Goal: Information Seeking & Learning: Find specific page/section

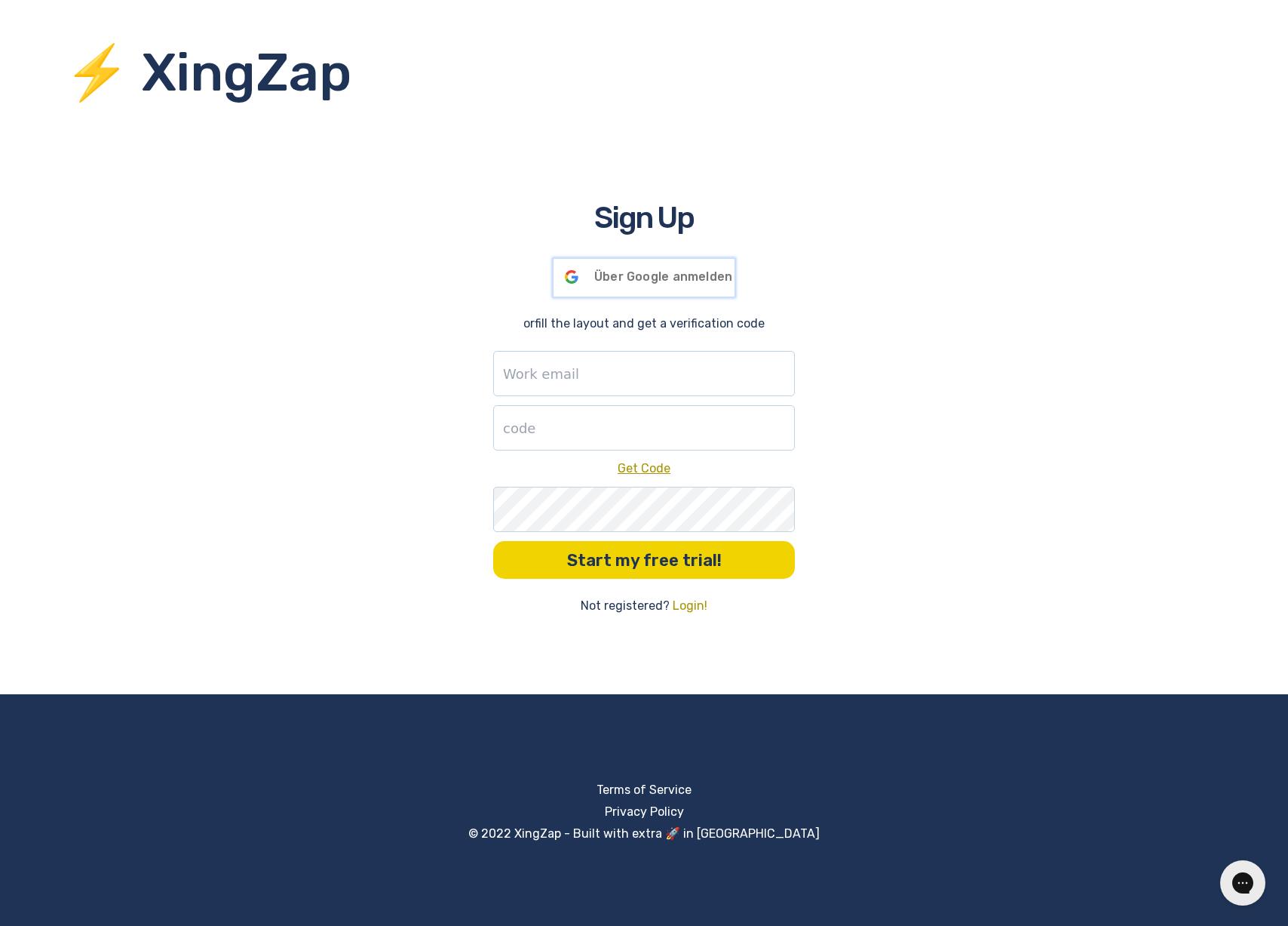
click at [604, 270] on span "Über Google anmelden" at bounding box center [663, 276] width 138 height 14
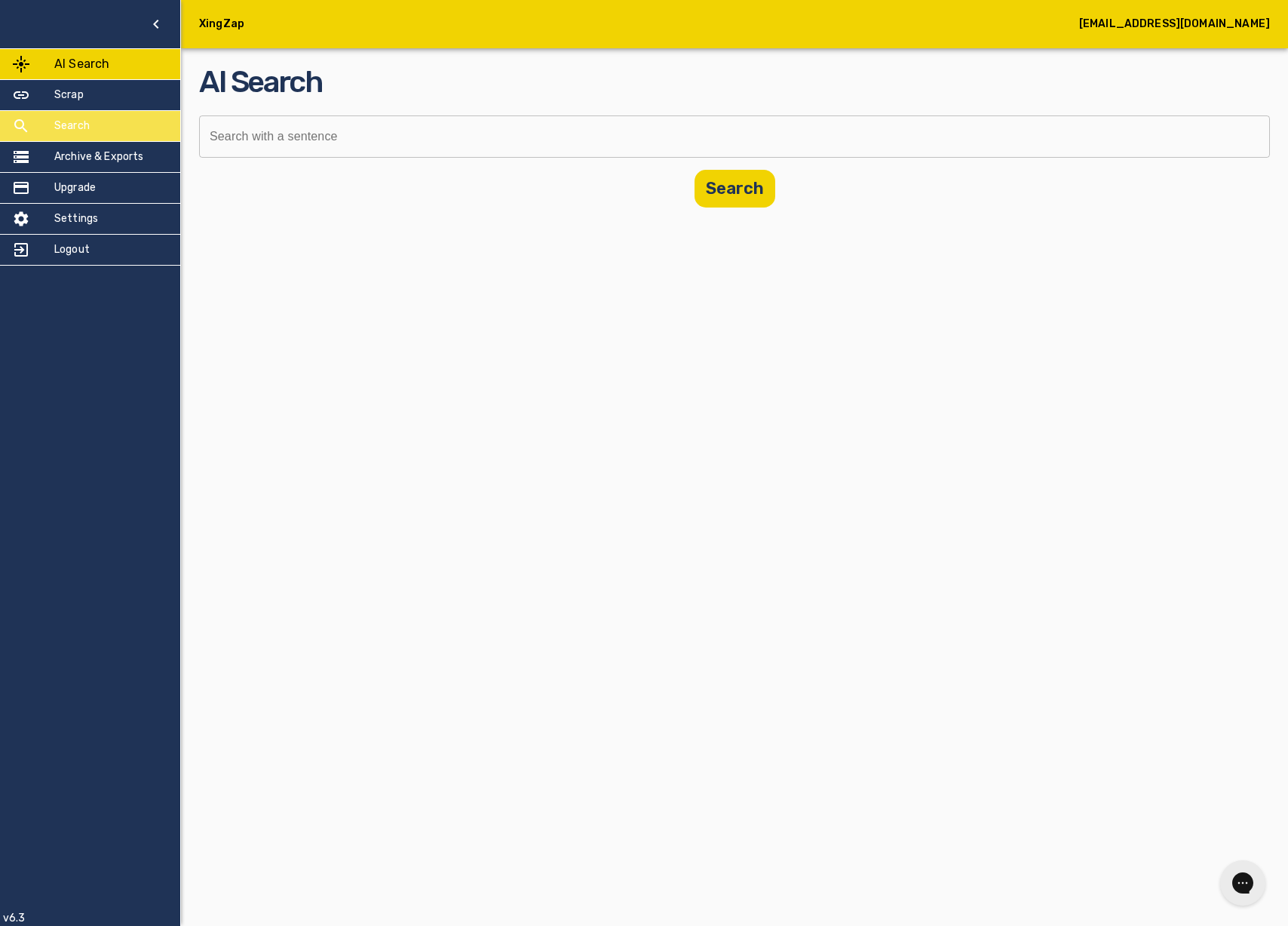
click at [83, 121] on h5 "Search" at bounding box center [72, 126] width 36 height 15
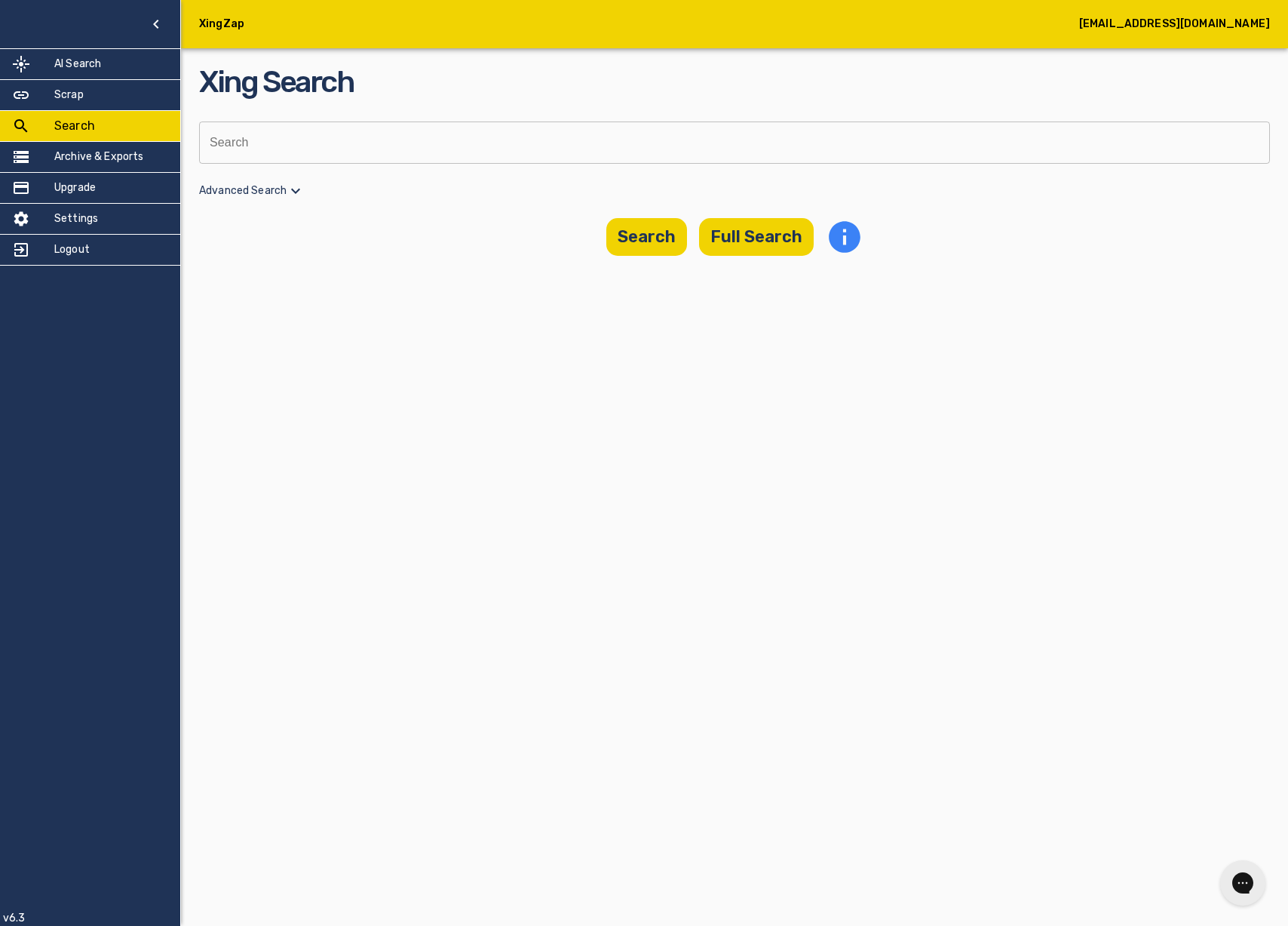
drag, startPoint x: 263, startPoint y: 132, endPoint x: 263, endPoint y: 140, distance: 8.0
click at [263, 132] on input "text" at bounding box center [729, 143] width 1061 height 42
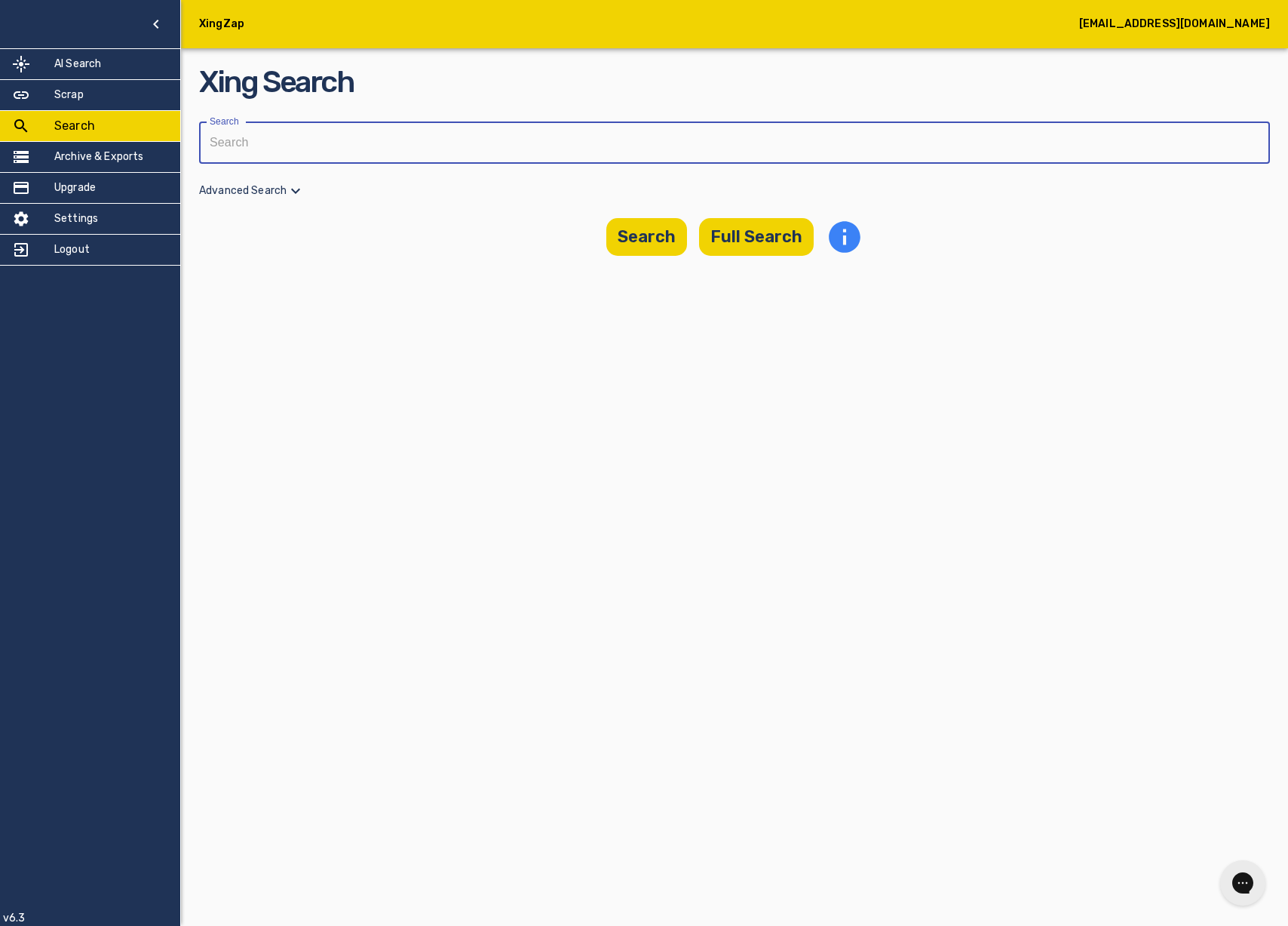
click at [270, 139] on input "text" at bounding box center [729, 143] width 1061 height 42
click at [283, 188] on p "Advanced Search" at bounding box center [735, 190] width 1071 height 18
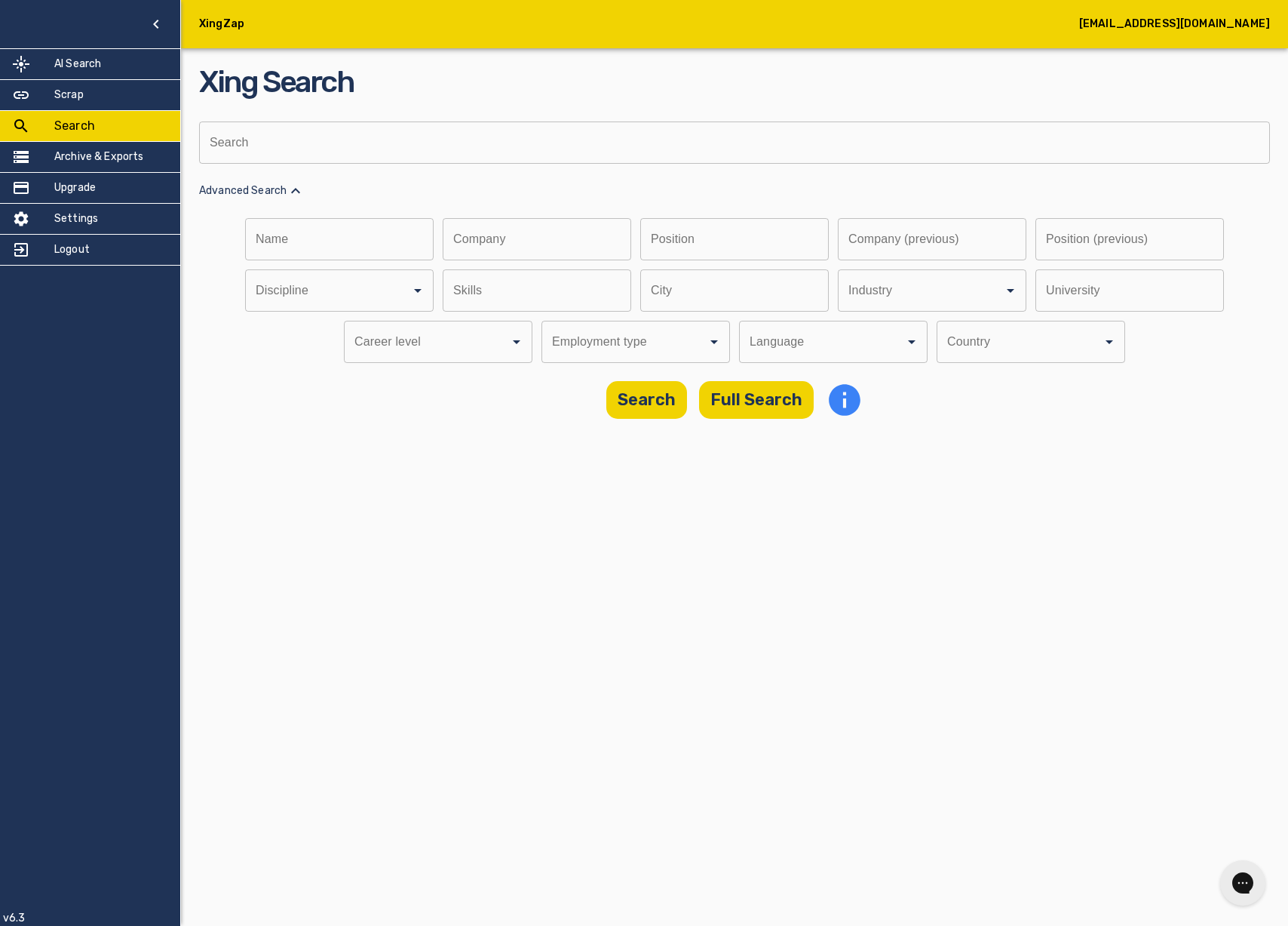
click at [385, 305] on input "Discipline" at bounding box center [318, 290] width 133 height 29
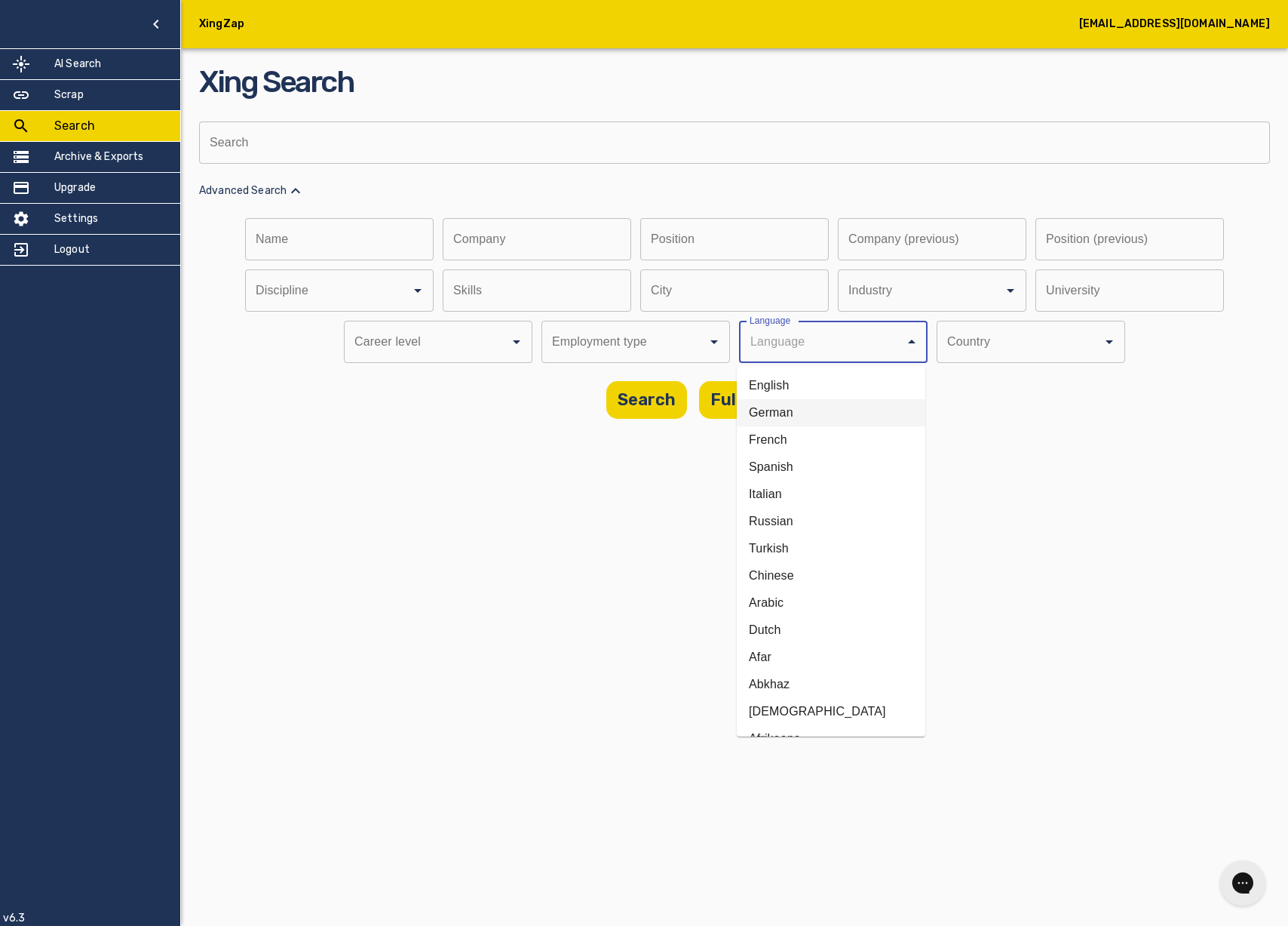
click at [790, 404] on li "German" at bounding box center [831, 412] width 189 height 27
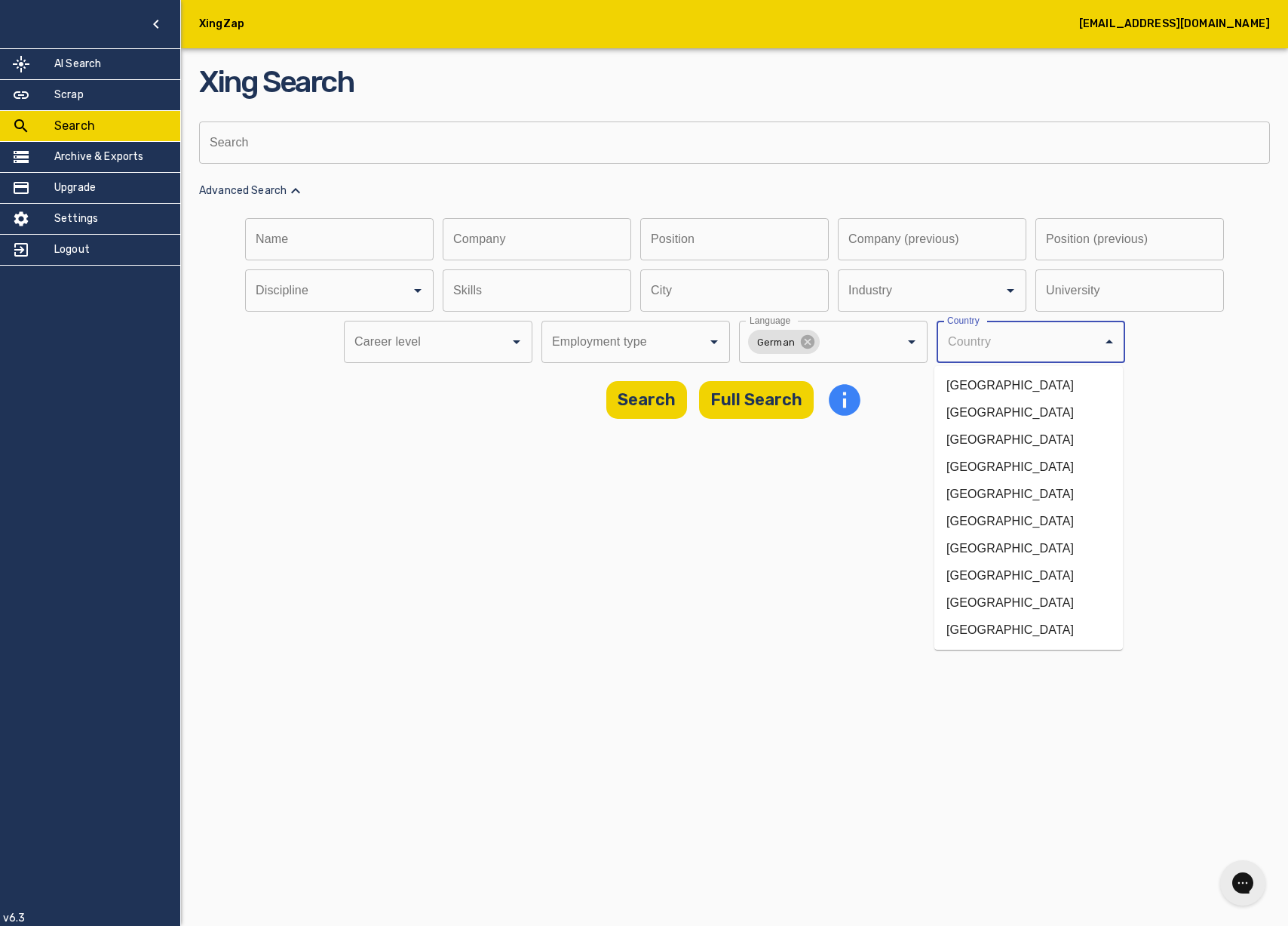
click at [957, 350] on input "Discipline" at bounding box center [1009, 342] width 133 height 29
click at [975, 383] on li "[GEOGRAPHIC_DATA]" at bounding box center [1028, 385] width 189 height 27
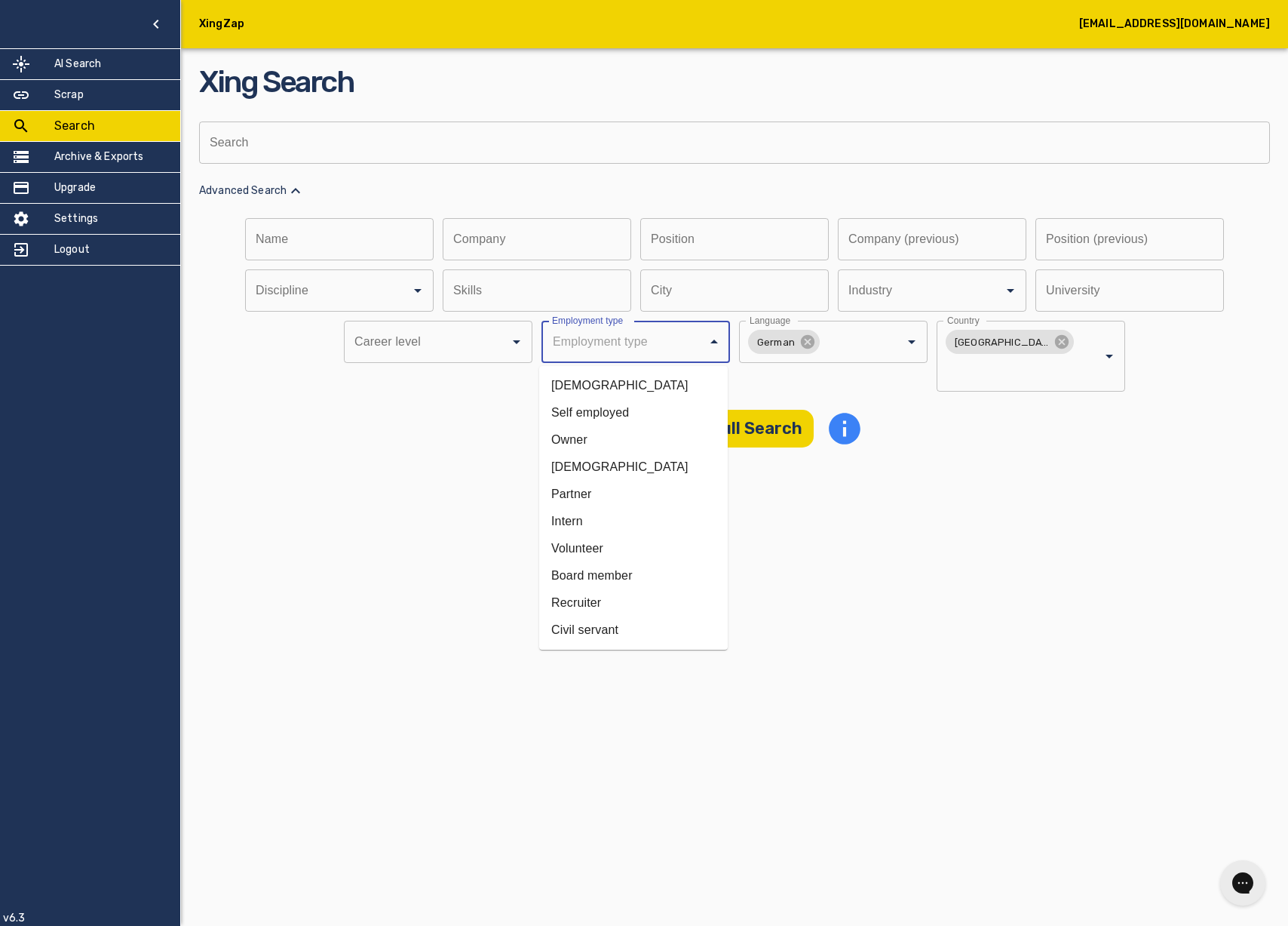
click at [604, 344] on input "Discipline" at bounding box center [615, 342] width 133 height 29
click at [438, 357] on div "Career level" at bounding box center [438, 342] width 189 height 42
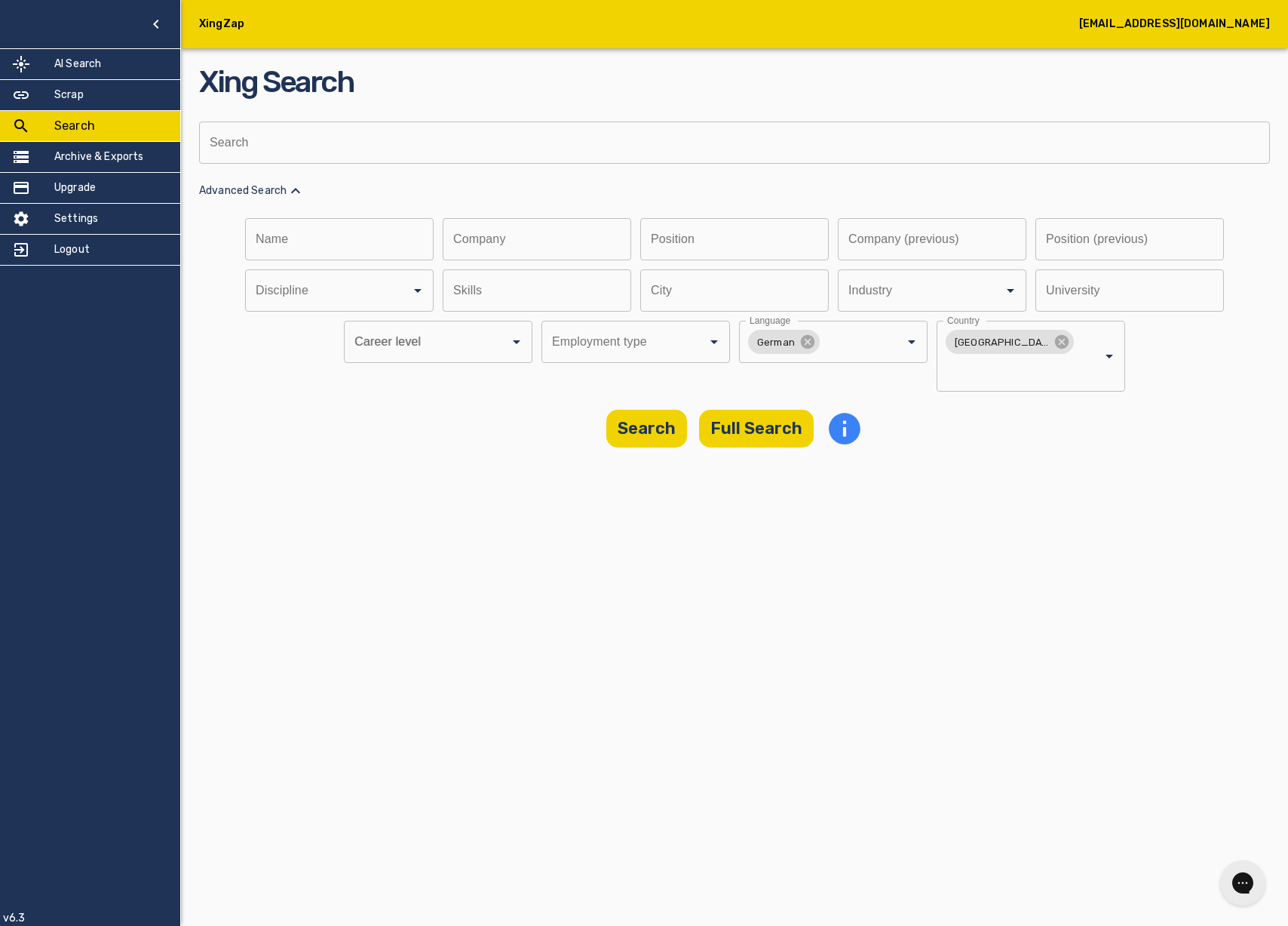
drag, startPoint x: 504, startPoint y: 425, endPoint x: 477, endPoint y: 376, distance: 55.9
click at [504, 425] on main "Xing Search Search Search Advanced Search Name Name Company Company Position Po…" at bounding box center [734, 233] width 1107 height 466
click at [750, 234] on input "text" at bounding box center [729, 239] width 178 height 42
type input "Head of HR"
click at [963, 561] on div "XingZap [EMAIL_ADDRESS][DOMAIN_NAME] AI Search Scrap Search Archive & Exports U…" at bounding box center [644, 463] width 1288 height 926
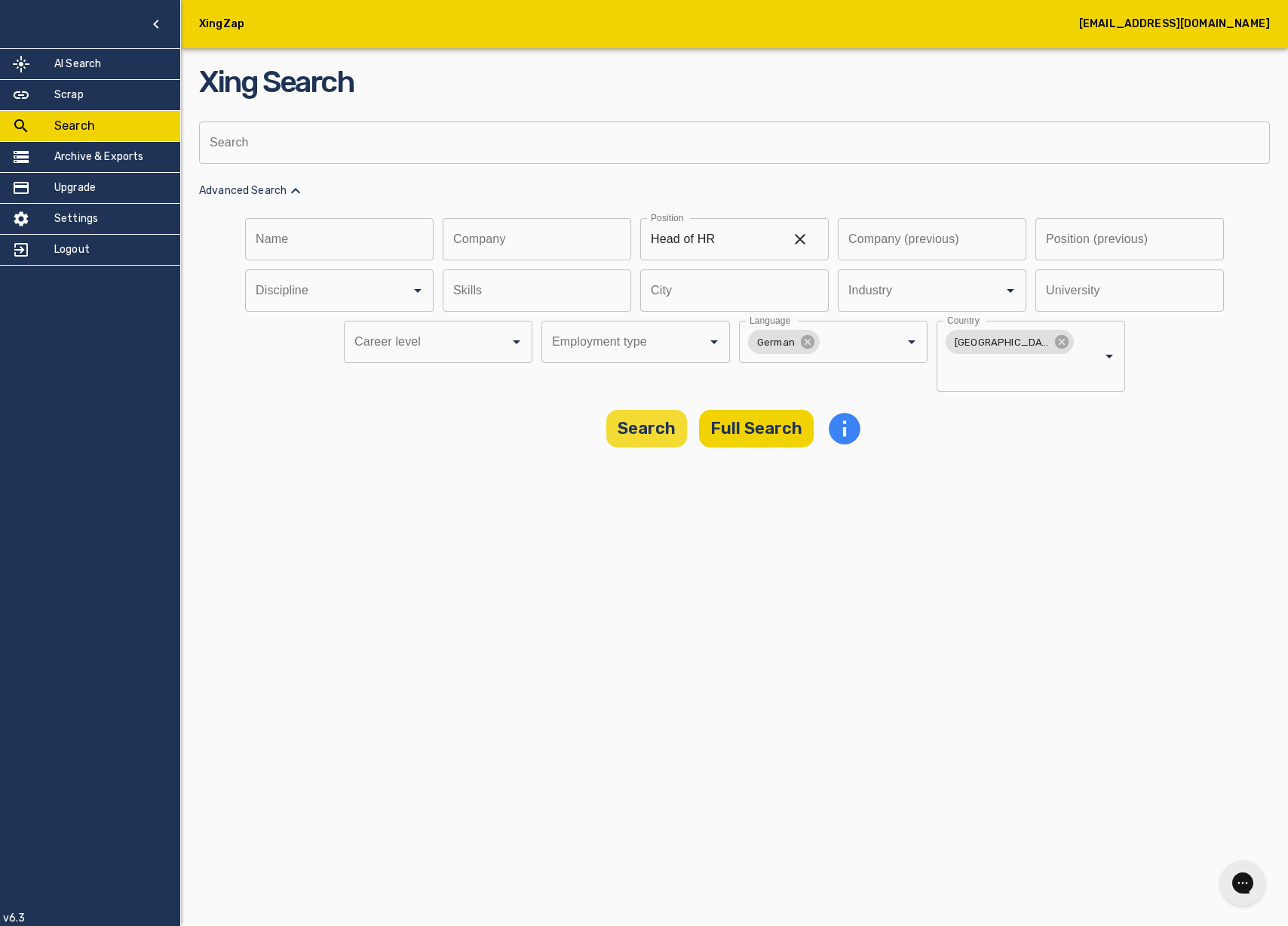
click at [662, 410] on button "Search" at bounding box center [647, 428] width 81 height 38
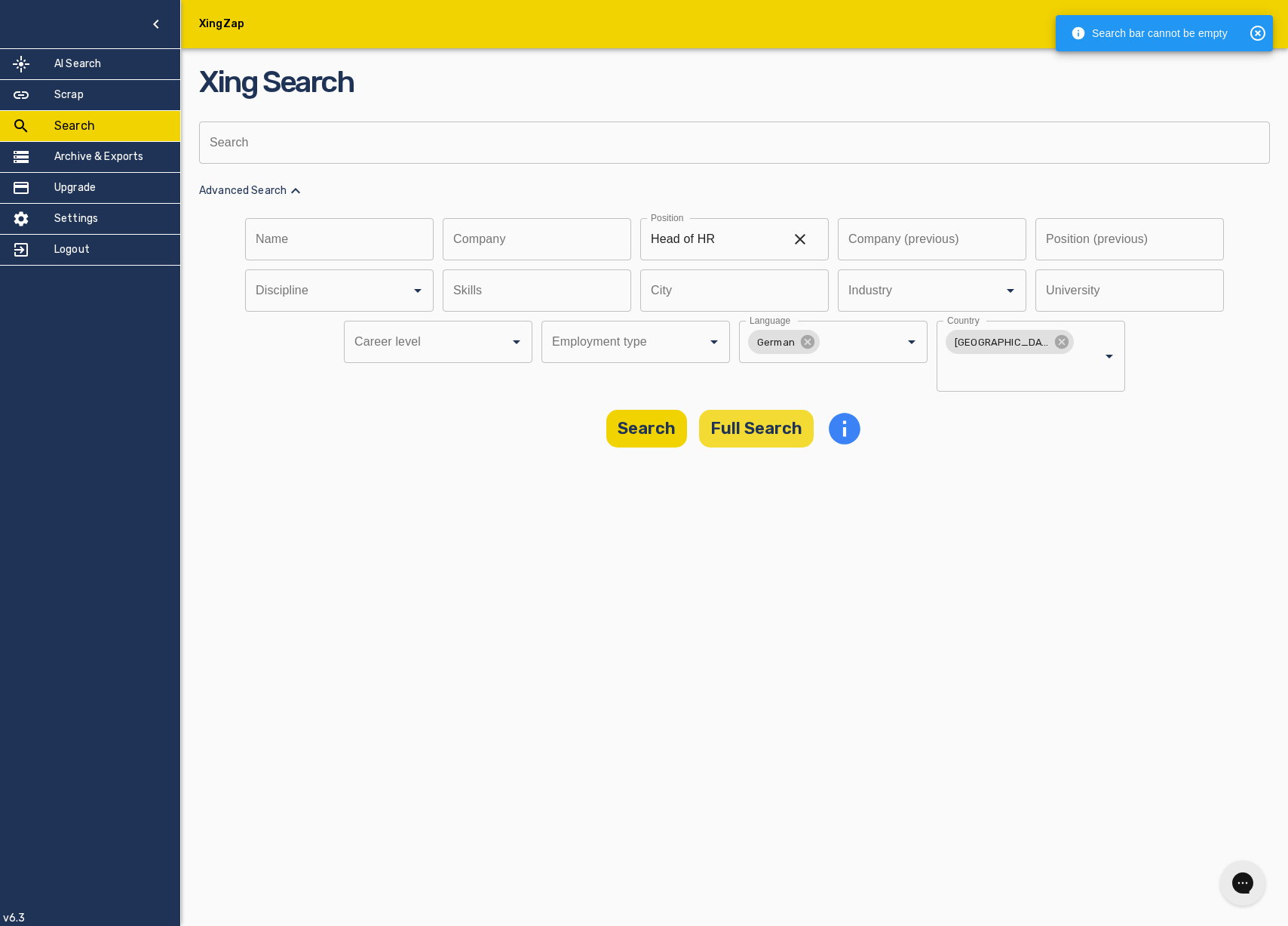
click at [787, 410] on button "Full Search" at bounding box center [757, 428] width 115 height 38
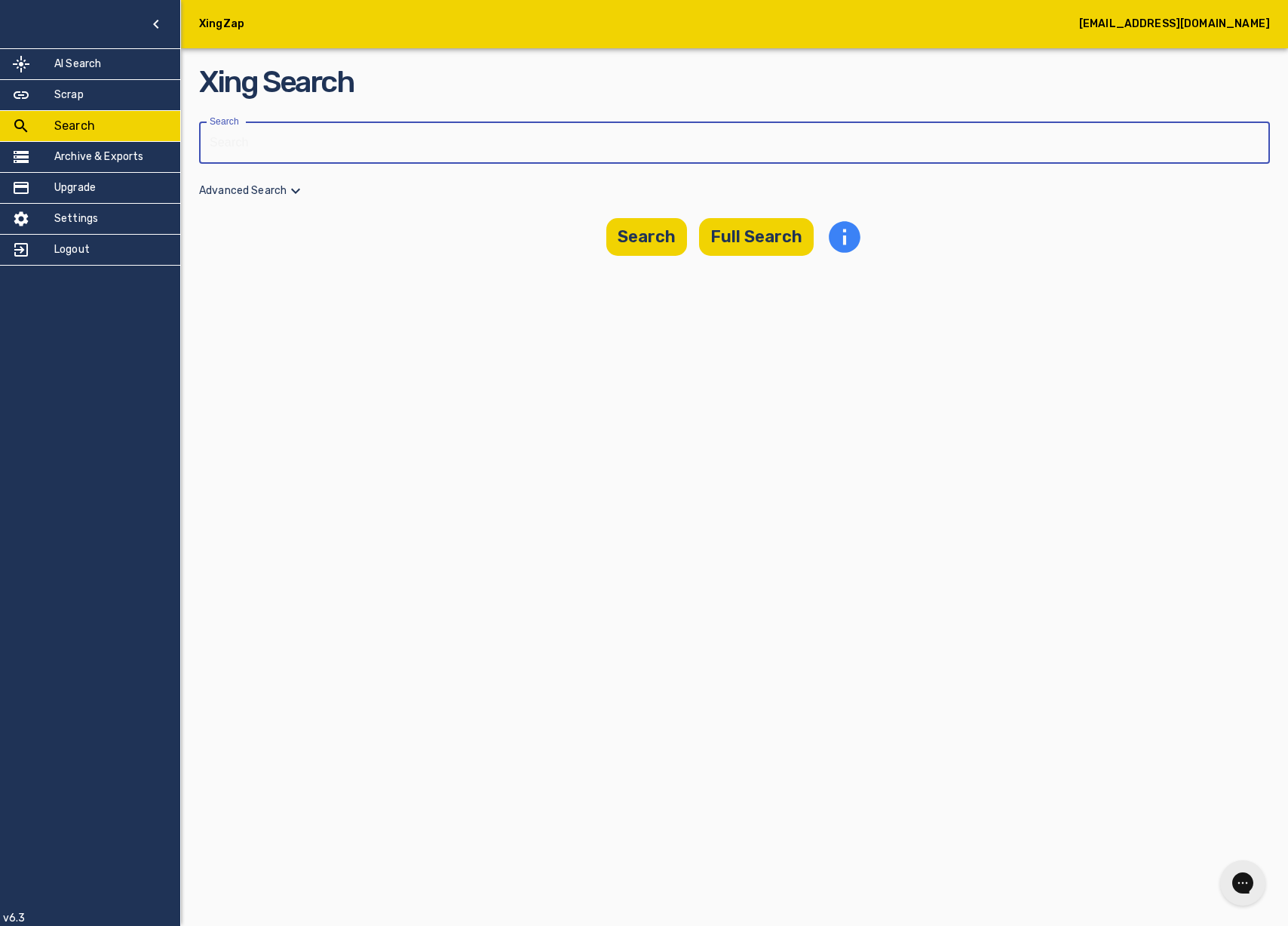
click at [377, 157] on input "text" at bounding box center [729, 143] width 1061 height 42
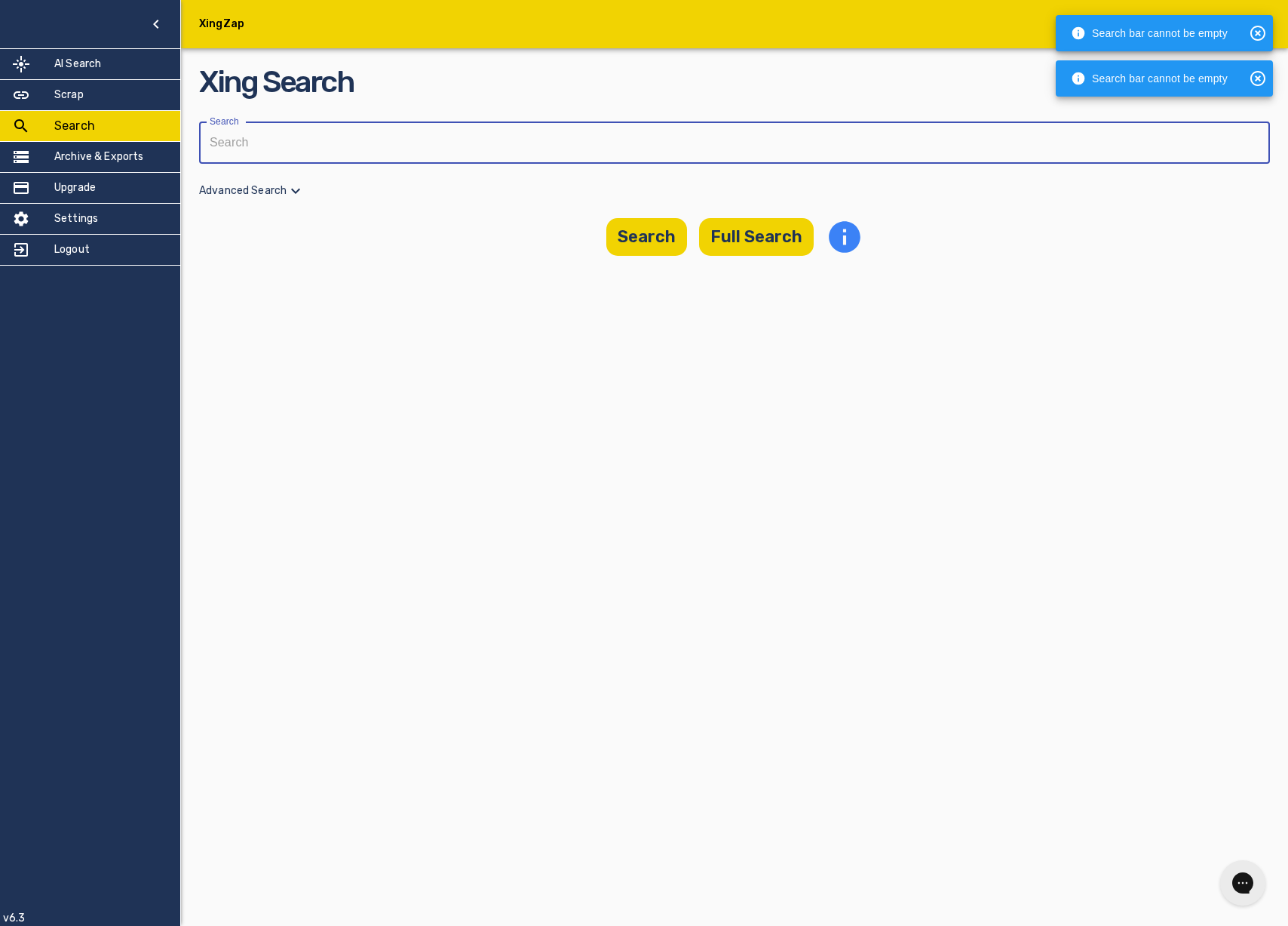
drag, startPoint x: 293, startPoint y: 261, endPoint x: 283, endPoint y: 259, distance: 10.2
click at [292, 261] on main "Xing Search Search Search Advanced Search Search Full Search" at bounding box center [734, 137] width 1107 height 274
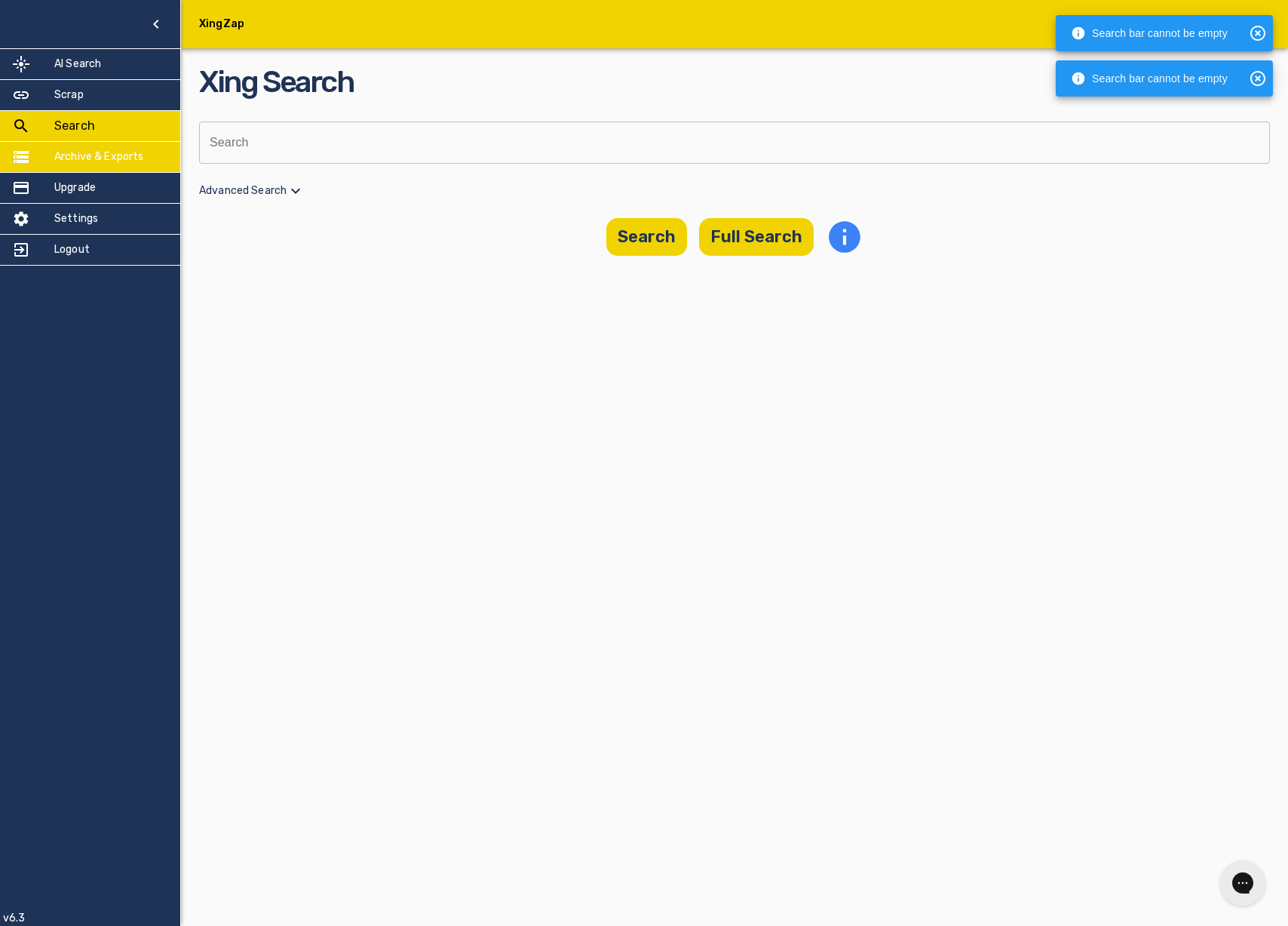
click at [83, 163] on h5 "Archive & Exports" at bounding box center [99, 156] width 90 height 15
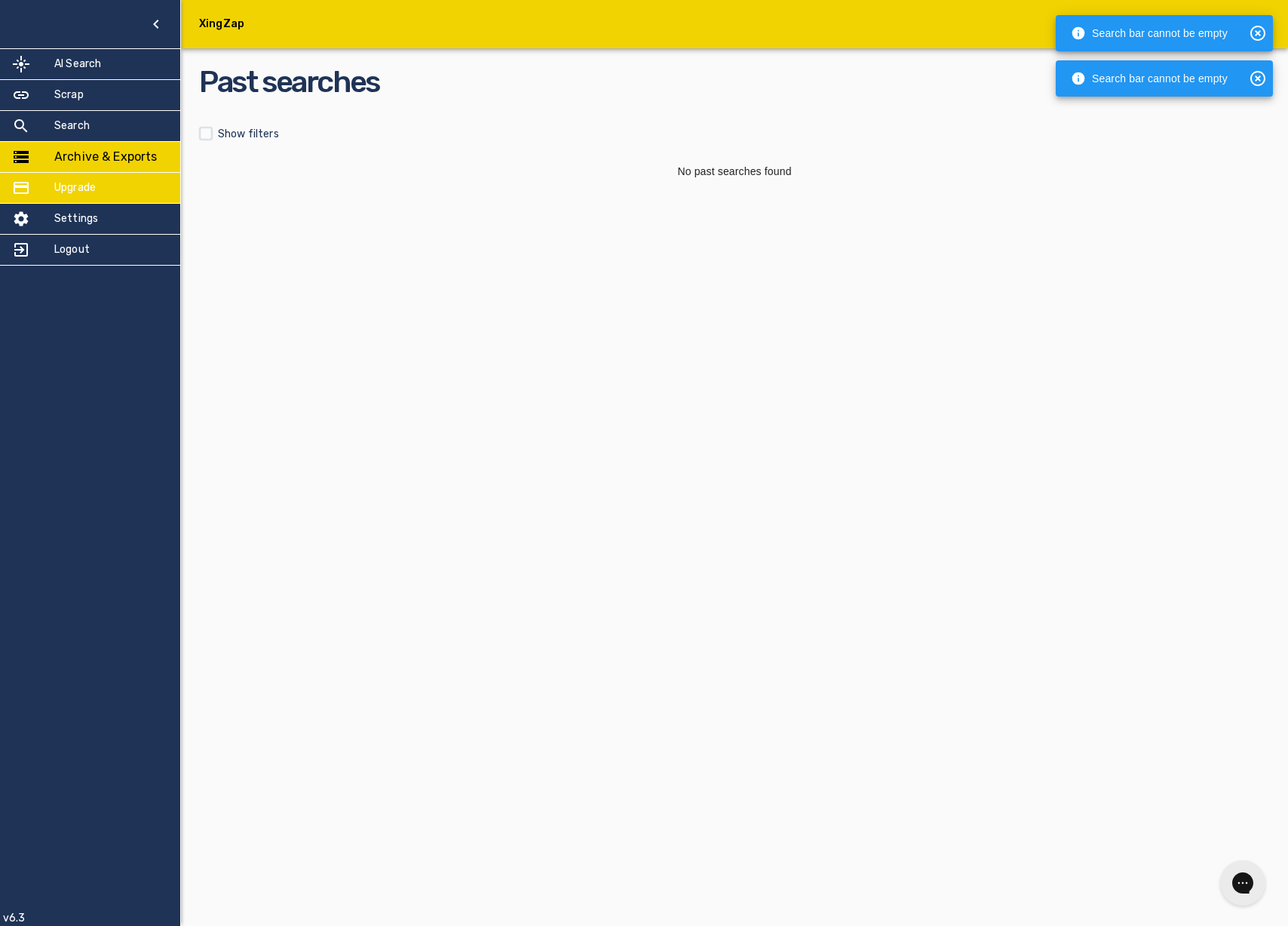
click at [98, 182] on div "Upgrade" at bounding box center [90, 188] width 180 height 30
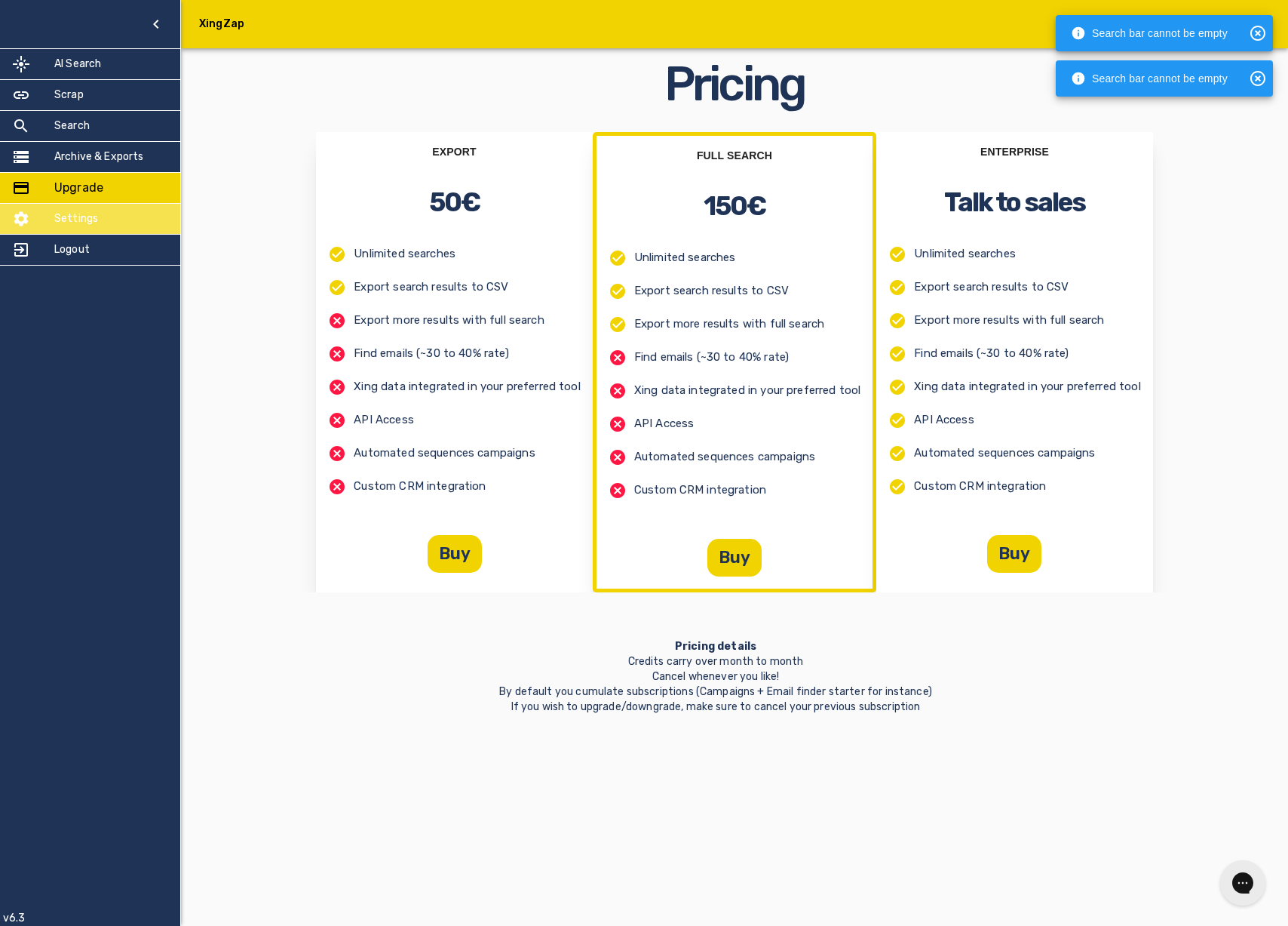
click at [84, 218] on h5 "Settings" at bounding box center [76, 218] width 43 height 15
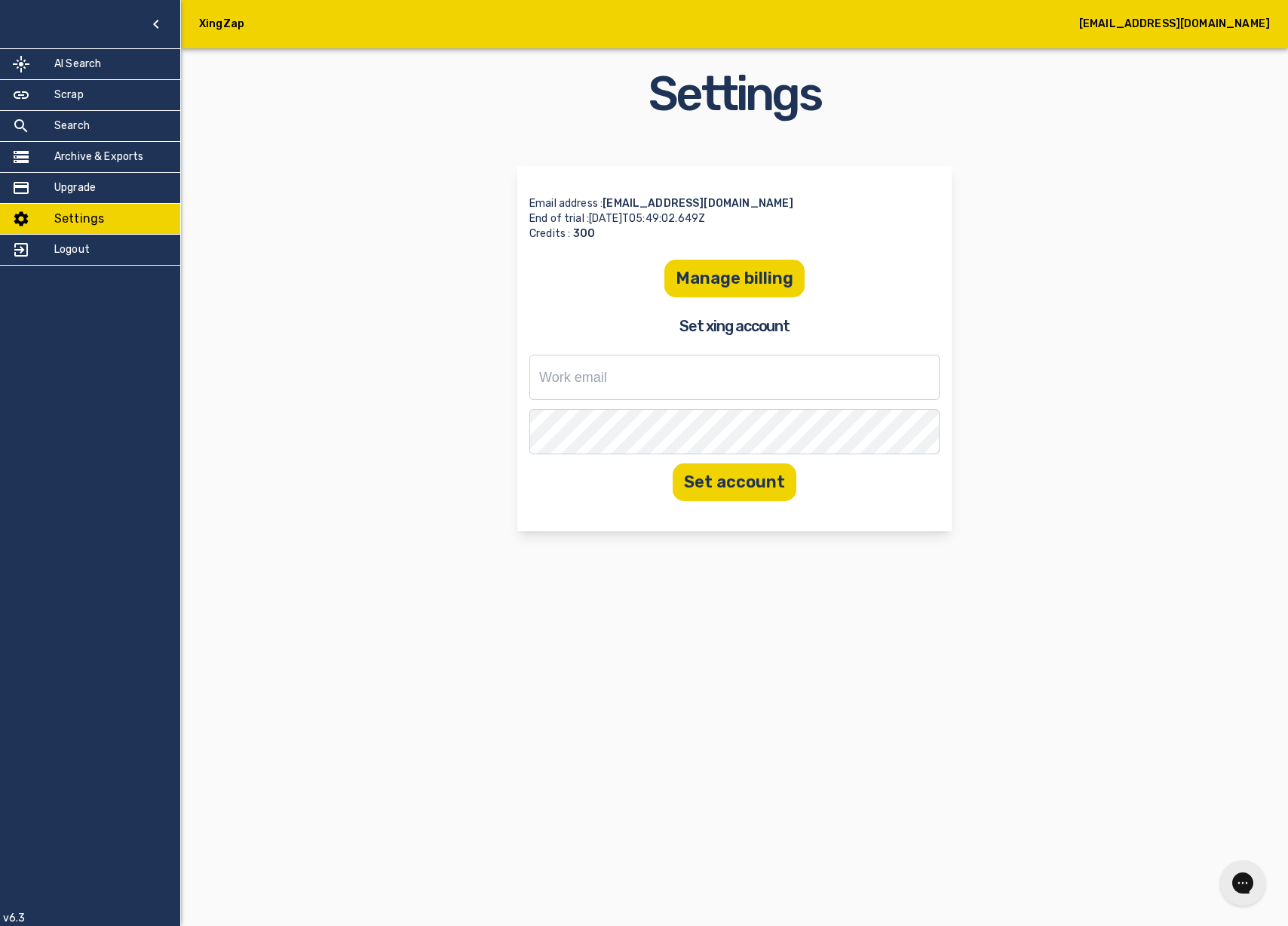
click at [1193, 19] on h5 "[EMAIL_ADDRESS][DOMAIN_NAME]" at bounding box center [1175, 23] width 191 height 15
click at [66, 255] on h5 "Logout" at bounding box center [72, 249] width 36 height 15
